Goal: Find specific page/section: Find specific page/section

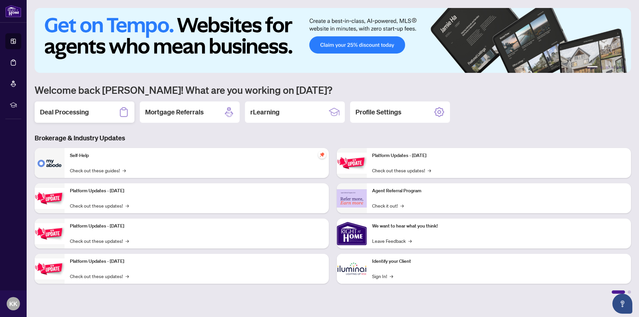
click at [75, 113] on h2 "Deal Processing" at bounding box center [64, 112] width 49 height 9
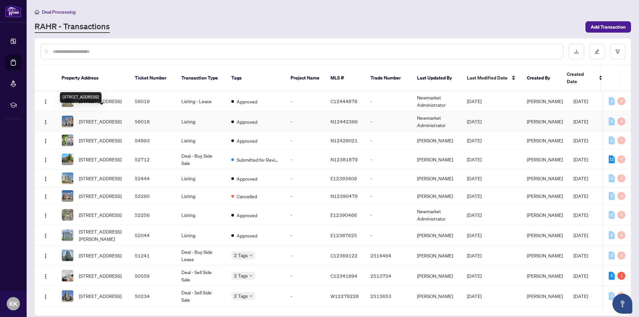
click at [97, 118] on span "[STREET_ADDRESS]" at bounding box center [100, 121] width 43 height 7
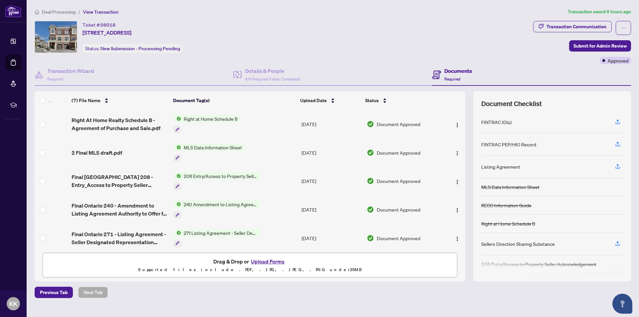
click at [457, 75] on div "Documents Required" at bounding box center [459, 75] width 28 height 16
